Goal: Task Accomplishment & Management: Complete application form

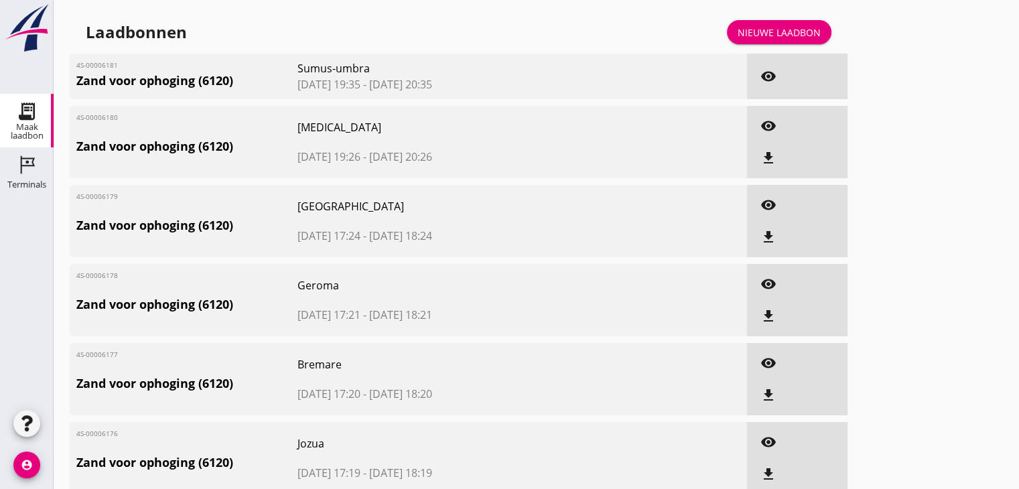
click at [801, 29] on div "Nieuwe laadbon" at bounding box center [779, 32] width 83 height 14
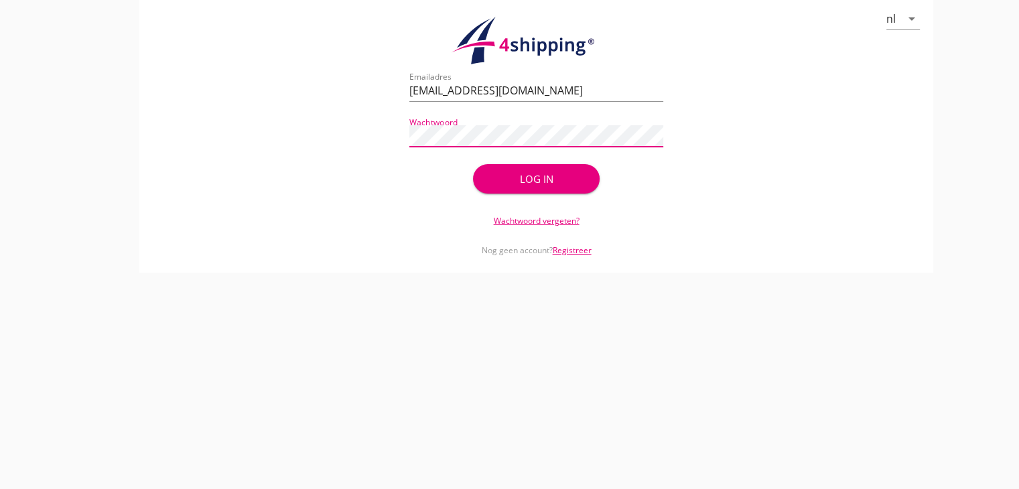
click at [509, 174] on div "Log in" at bounding box center [537, 179] width 84 height 15
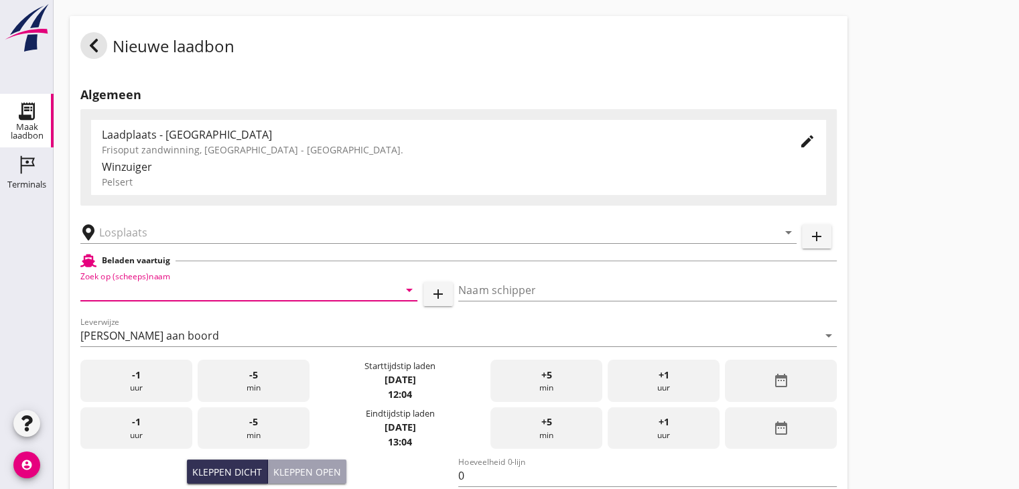
click at [151, 293] on input "Zoek op (scheeps)naam" at bounding box center [230, 289] width 300 height 21
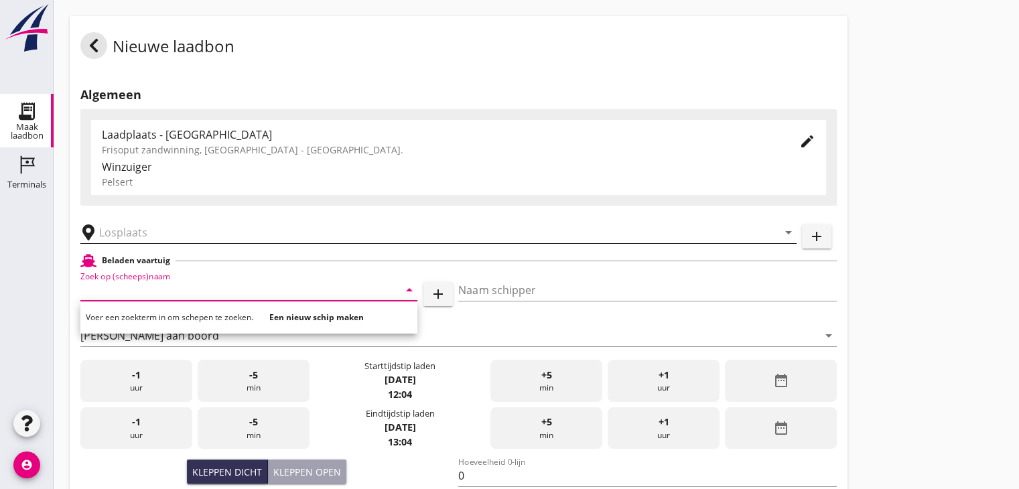
click at [117, 229] on input "text" at bounding box center [429, 232] width 660 height 21
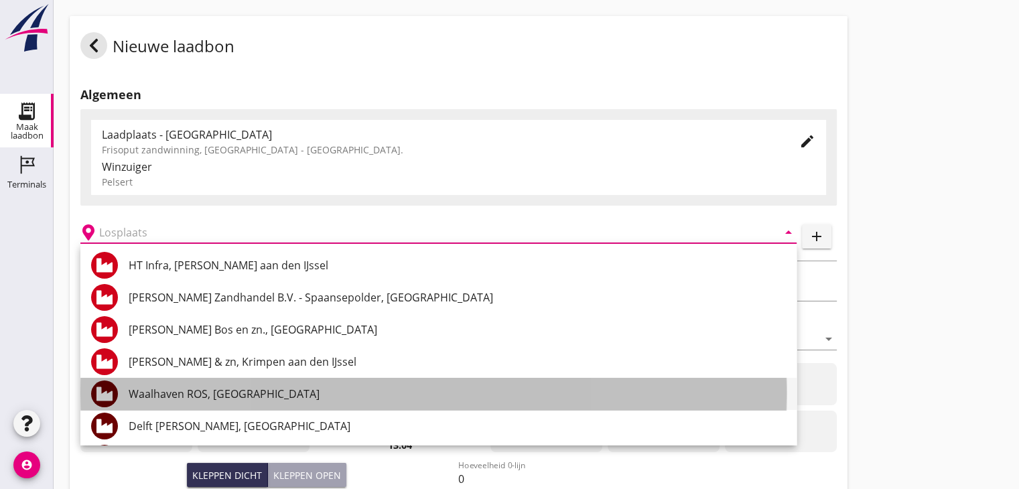
click at [182, 393] on div "Waalhaven ROS, [GEOGRAPHIC_DATA]" at bounding box center [457, 394] width 657 height 16
type input "Waalhaven ROS, [GEOGRAPHIC_DATA]"
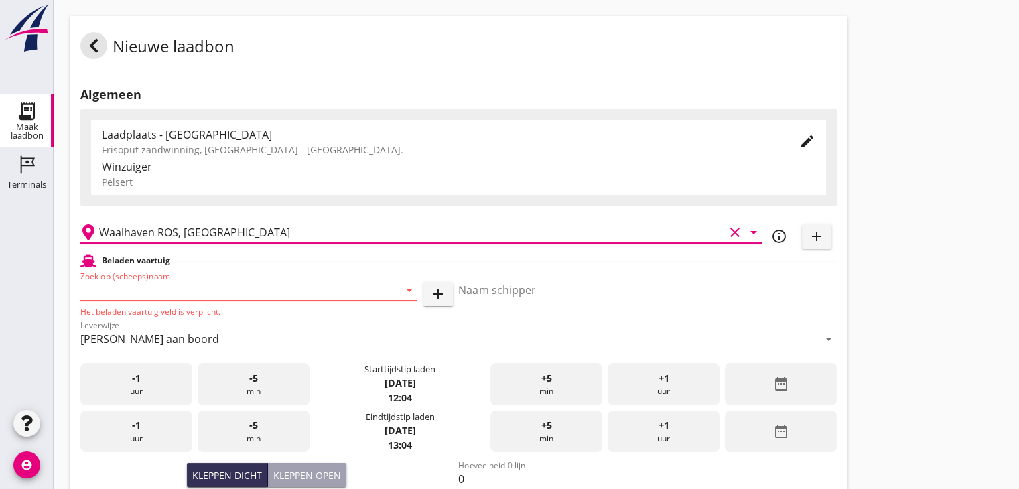
click at [147, 291] on input "Zoek op (scheeps)naam" at bounding box center [230, 289] width 300 height 21
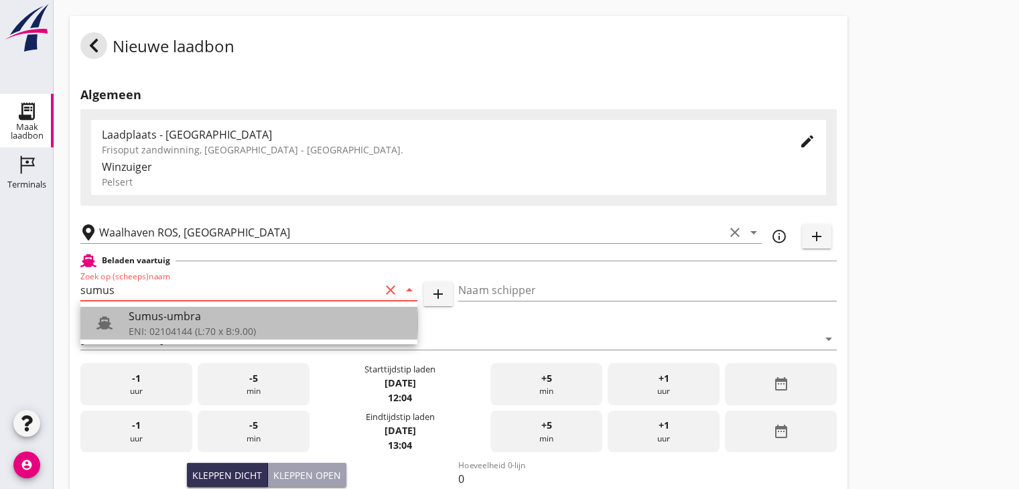
click at [155, 324] on div "ENI: 02104144 (L:70 x B:9.00)" at bounding box center [268, 331] width 278 height 14
type input "Sumus-umbra"
type input "Hein"
type input "600"
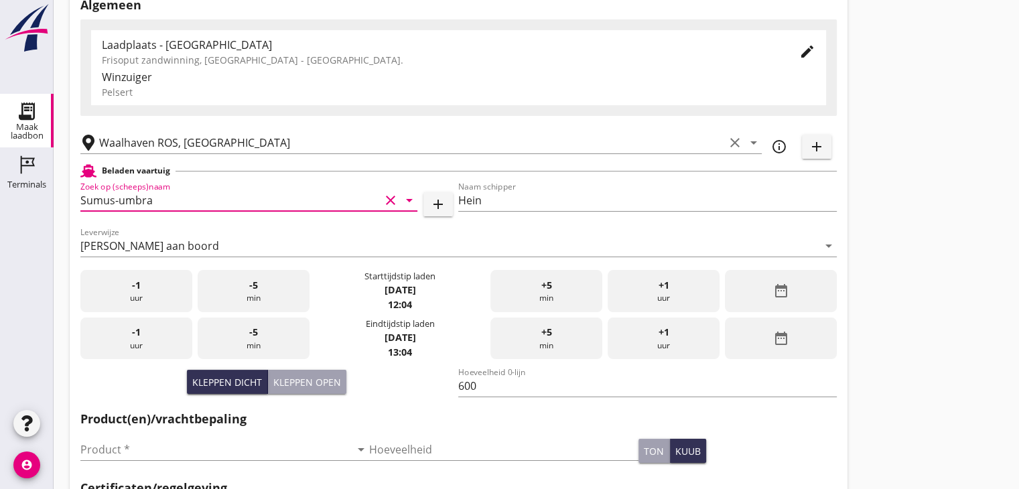
scroll to position [201, 0]
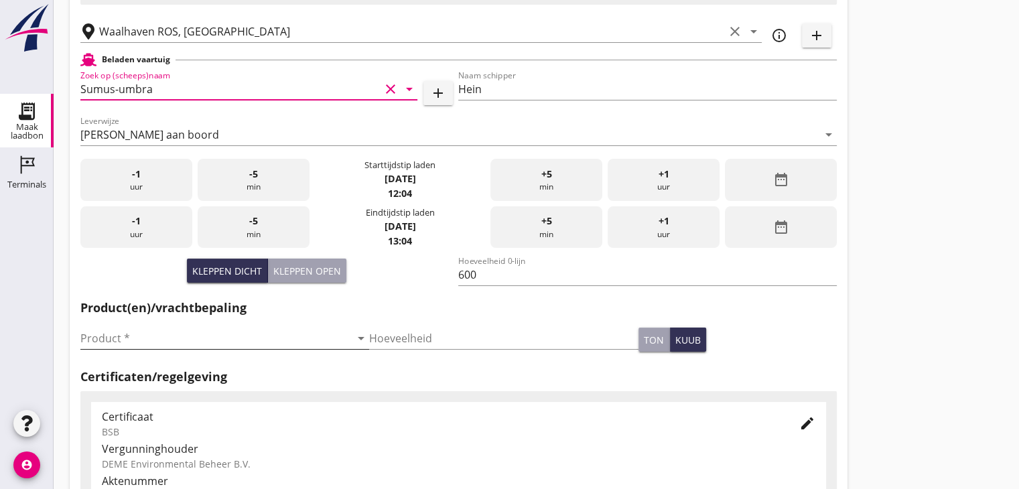
type input "Sumus-umbra"
click at [123, 333] on input "Product *" at bounding box center [215, 338] width 270 height 21
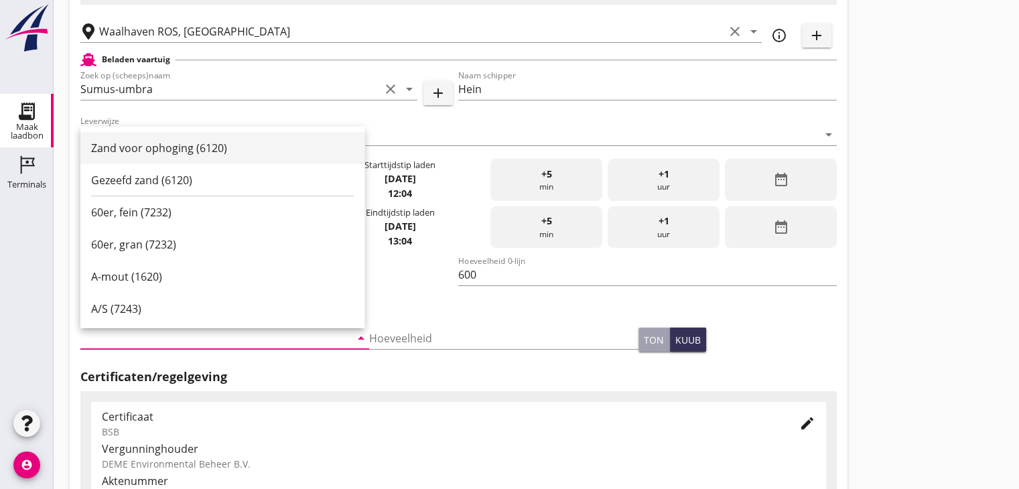
click at [153, 148] on div "Zand voor ophoging (6120)" at bounding box center [222, 148] width 263 height 16
type input "Zand voor ophoging (6120)"
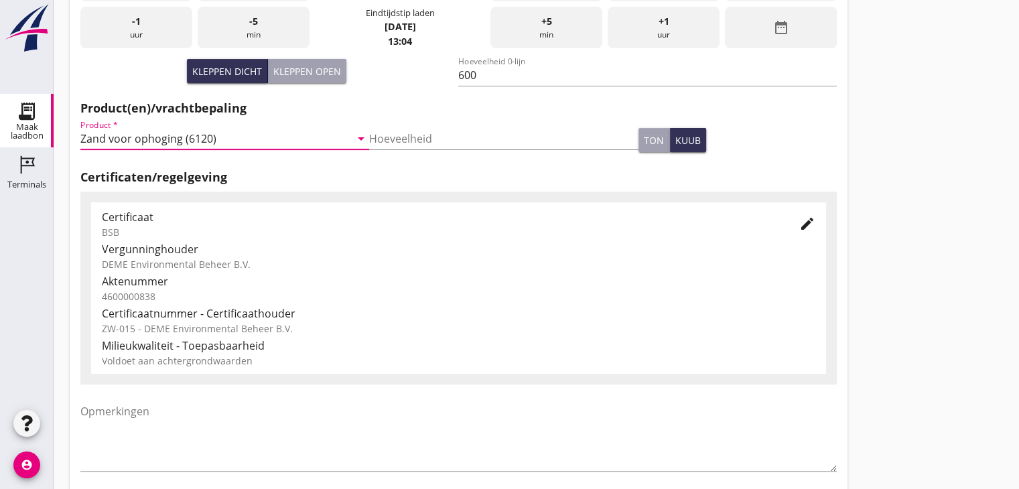
scroll to position [469, 0]
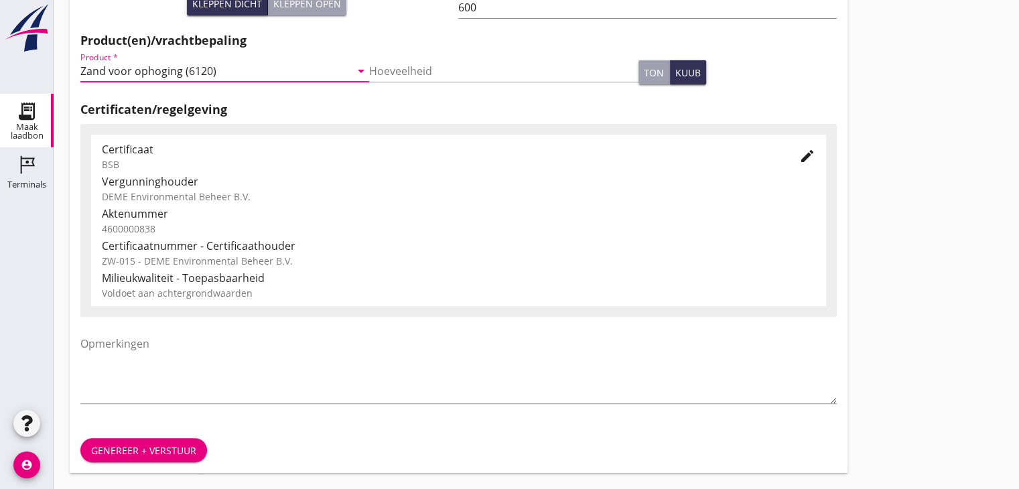
click at [158, 446] on div "Genereer + verstuur" at bounding box center [143, 451] width 105 height 14
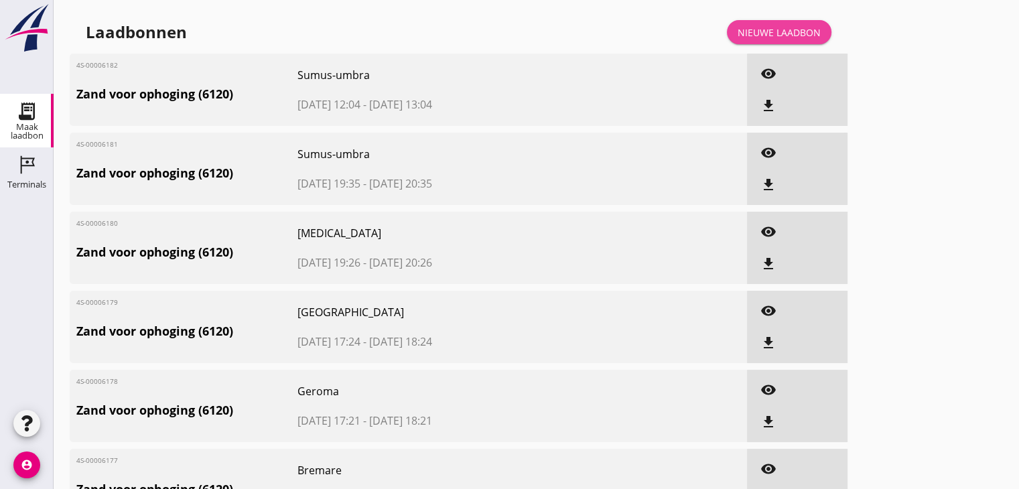
click at [775, 29] on div "Nieuwe laadbon" at bounding box center [779, 32] width 83 height 14
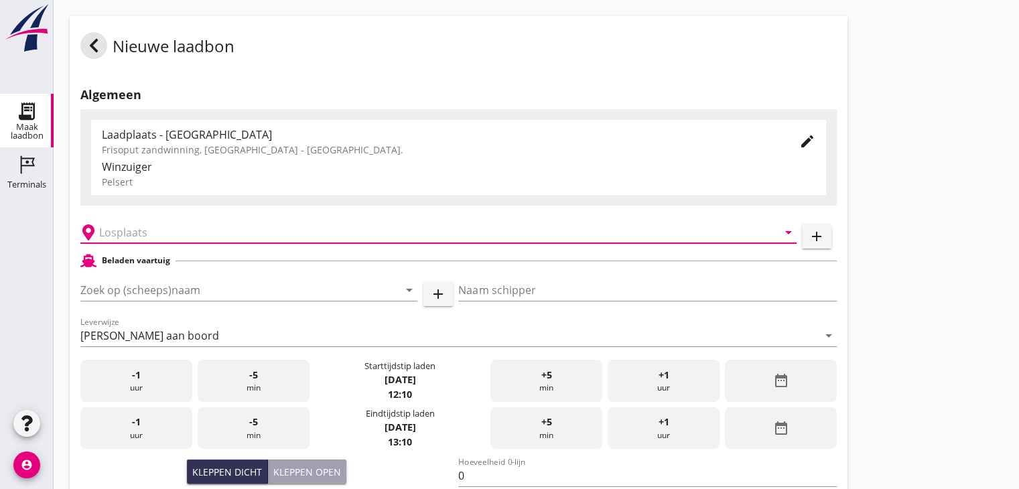
click at [133, 236] on input "text" at bounding box center [429, 232] width 660 height 21
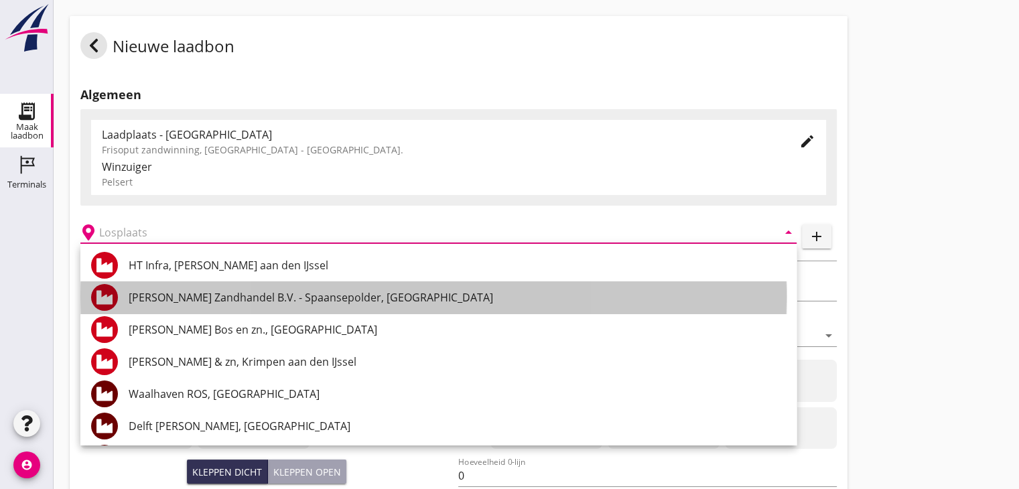
click at [183, 297] on div "[PERSON_NAME] Zandhandel B.V. - Spaansepolder, [GEOGRAPHIC_DATA]" at bounding box center [457, 297] width 657 height 16
type input "[PERSON_NAME] Zandhandel B.V. - Spaansepolder, [GEOGRAPHIC_DATA]"
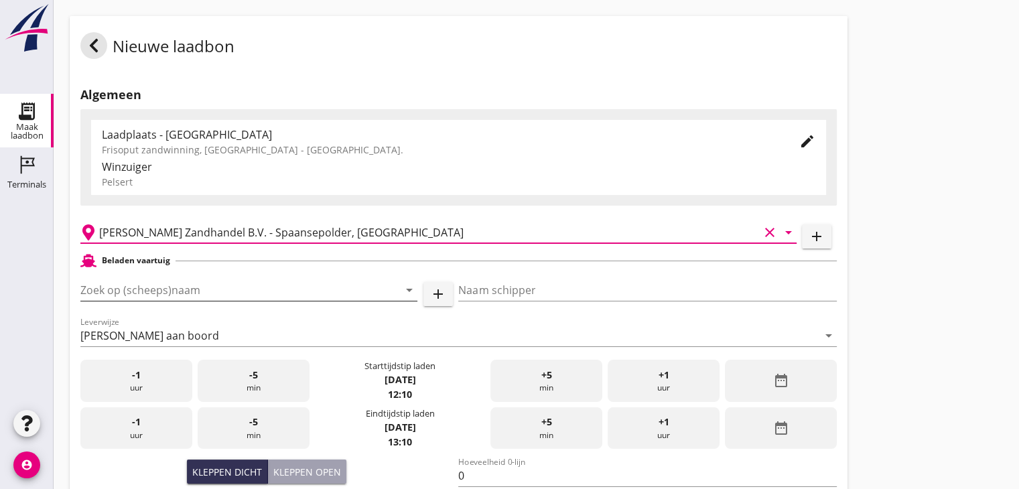
click at [142, 293] on input "Zoek op (scheeps)naam" at bounding box center [230, 289] width 300 height 21
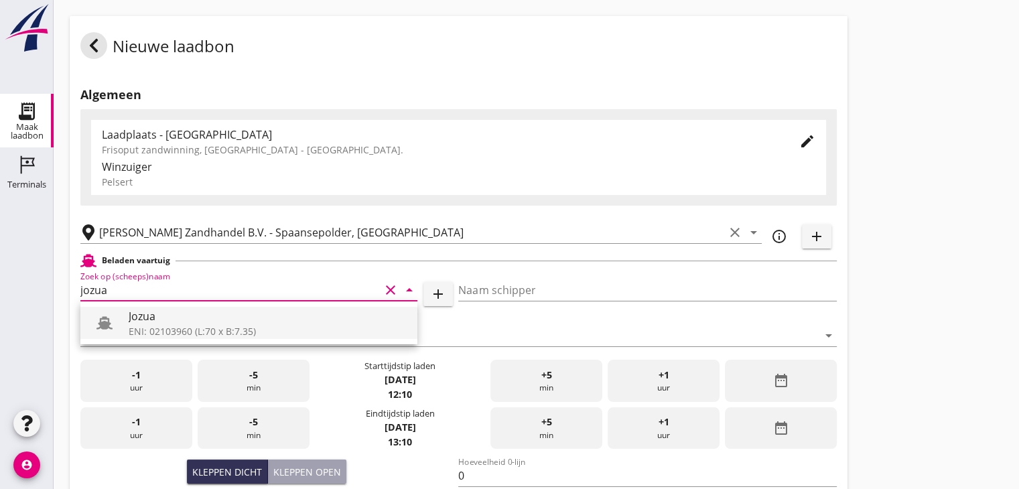
click at [139, 319] on div "Jozua" at bounding box center [268, 316] width 278 height 16
type input "Jozua"
type input "[PERSON_NAME]"
type input "536"
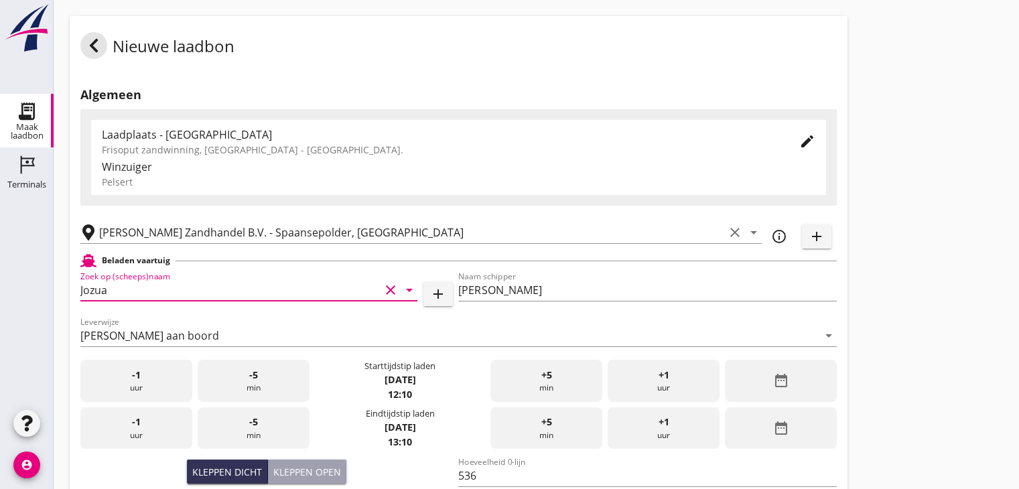
scroll to position [335, 0]
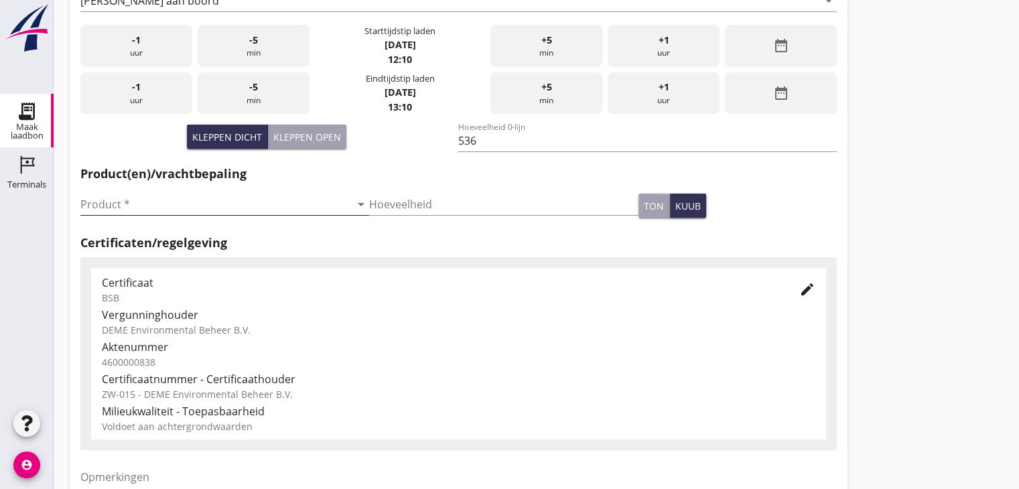
type input "Jozua"
click at [98, 203] on input "Product *" at bounding box center [215, 204] width 270 height 21
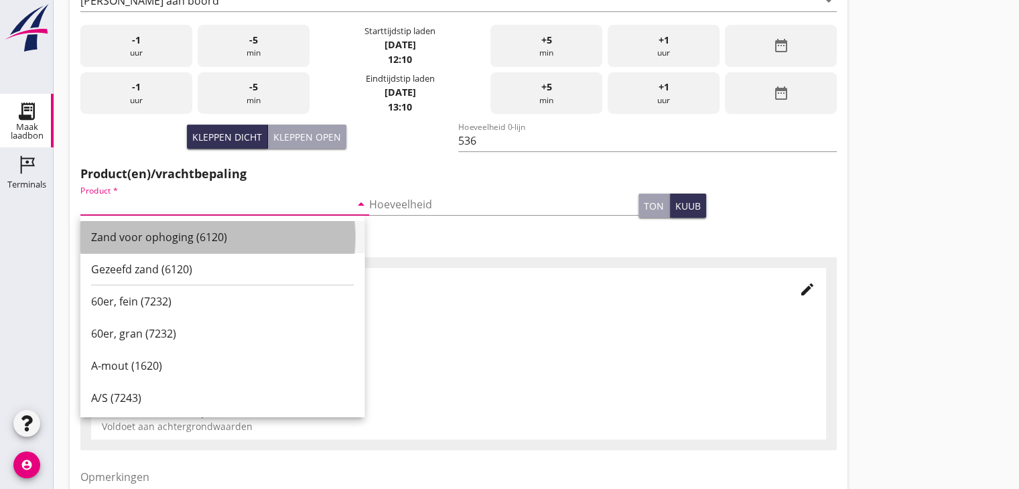
click at [111, 238] on div "Zand voor ophoging (6120)" at bounding box center [222, 237] width 263 height 16
type input "Zand voor ophoging (6120)"
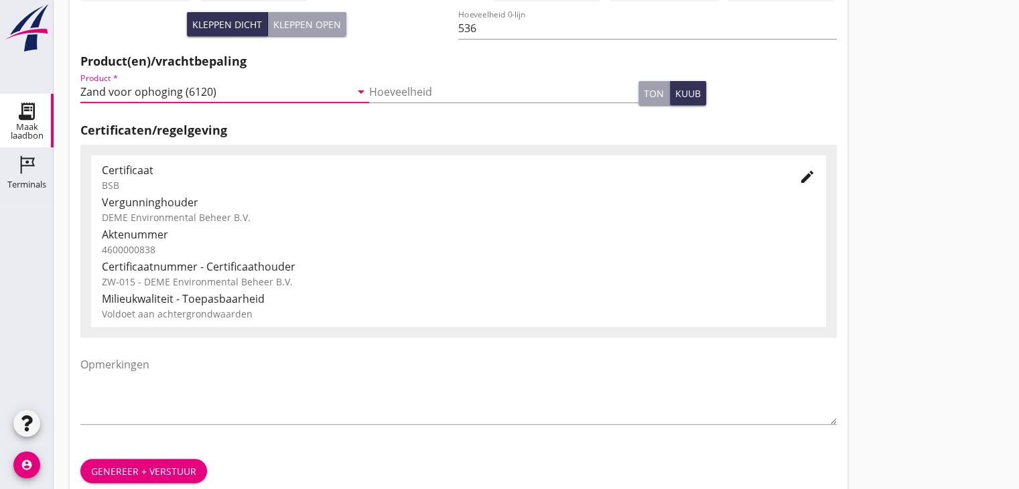
scroll to position [469, 0]
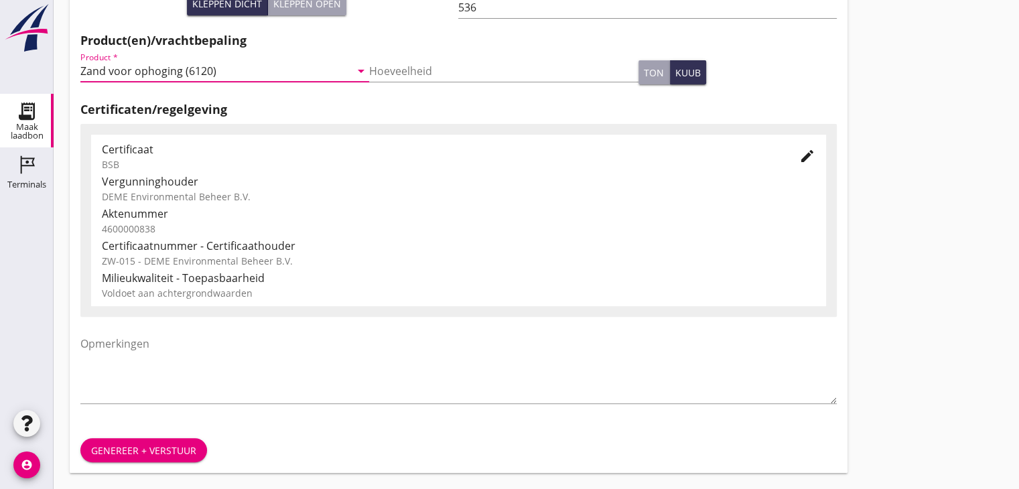
click at [125, 449] on div "Genereer + verstuur" at bounding box center [143, 451] width 105 height 14
